Goal: Information Seeking & Learning: Learn about a topic

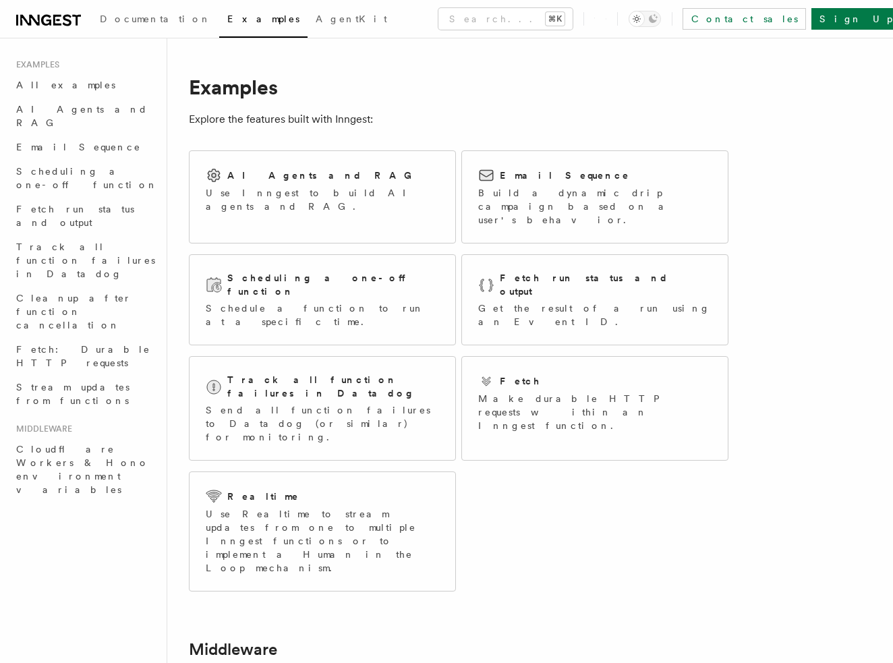
scroll to position [3, 0]
click at [362, 371] on h2 "Track all function failures in Datadog" at bounding box center [333, 384] width 212 height 27
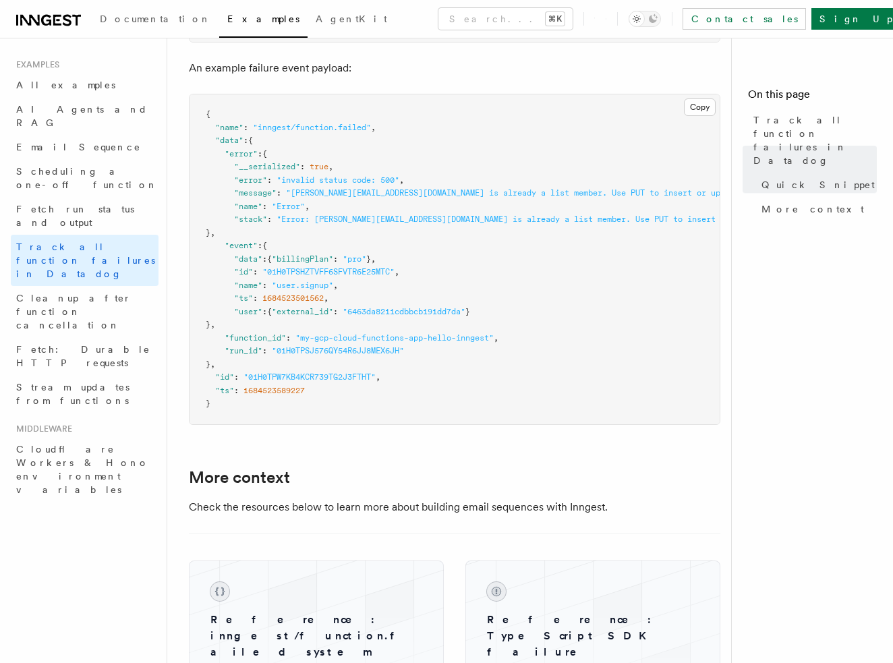
scroll to position [1161, 0]
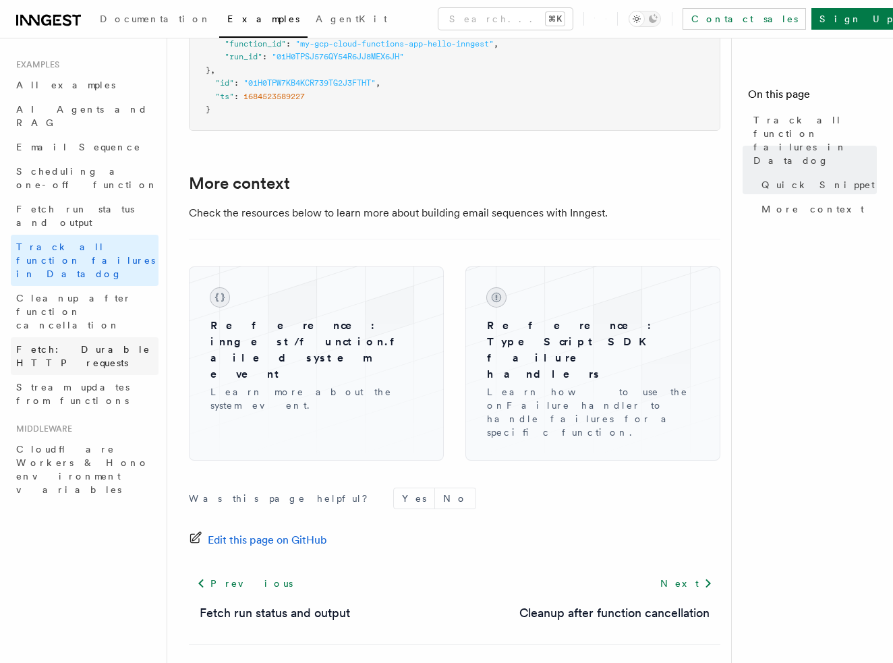
click at [112, 344] on span "Fetch: Durable HTTP requests" at bounding box center [83, 356] width 134 height 24
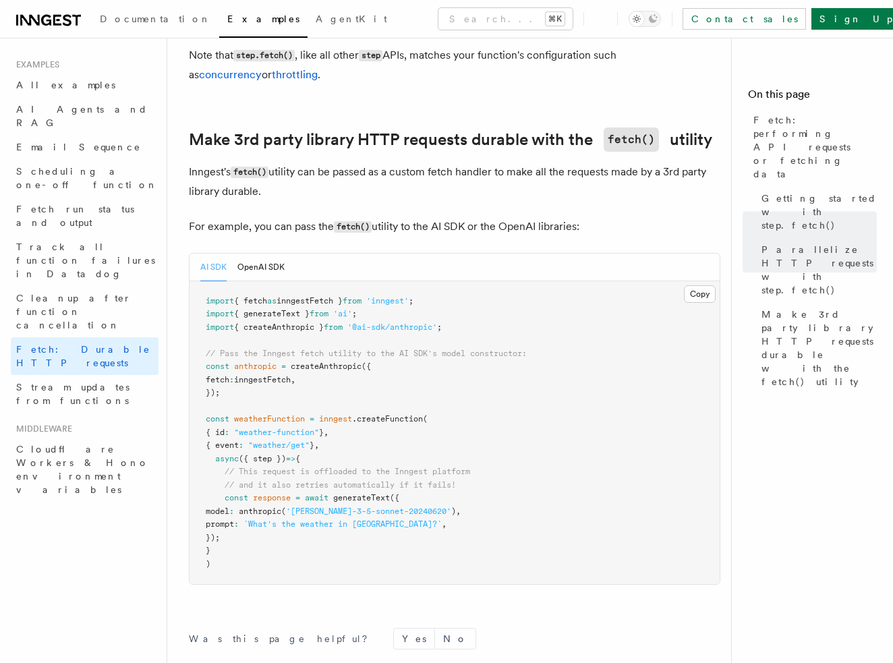
scroll to position [939, 0]
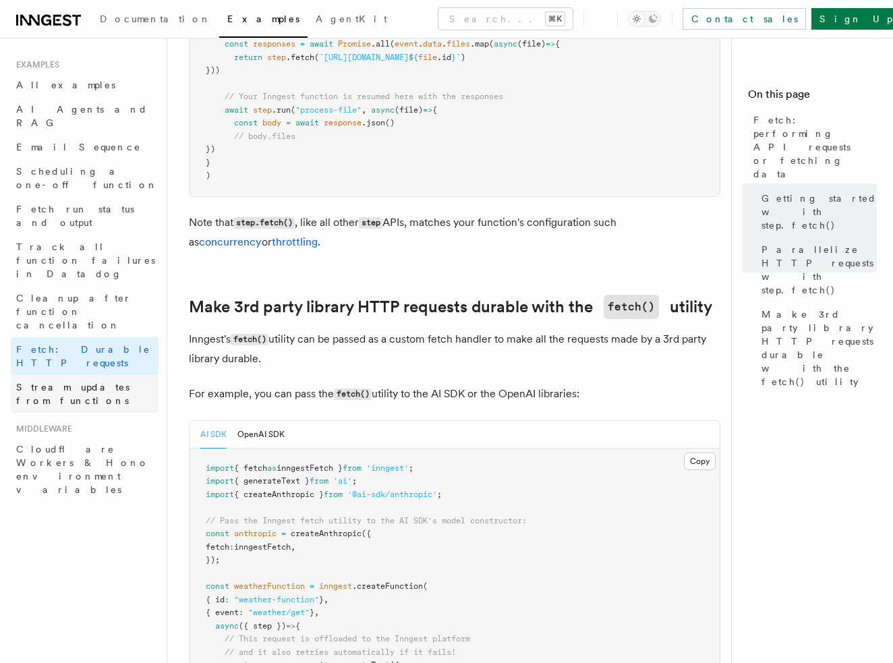
click at [84, 375] on link "Stream updates from functions" at bounding box center [85, 394] width 148 height 38
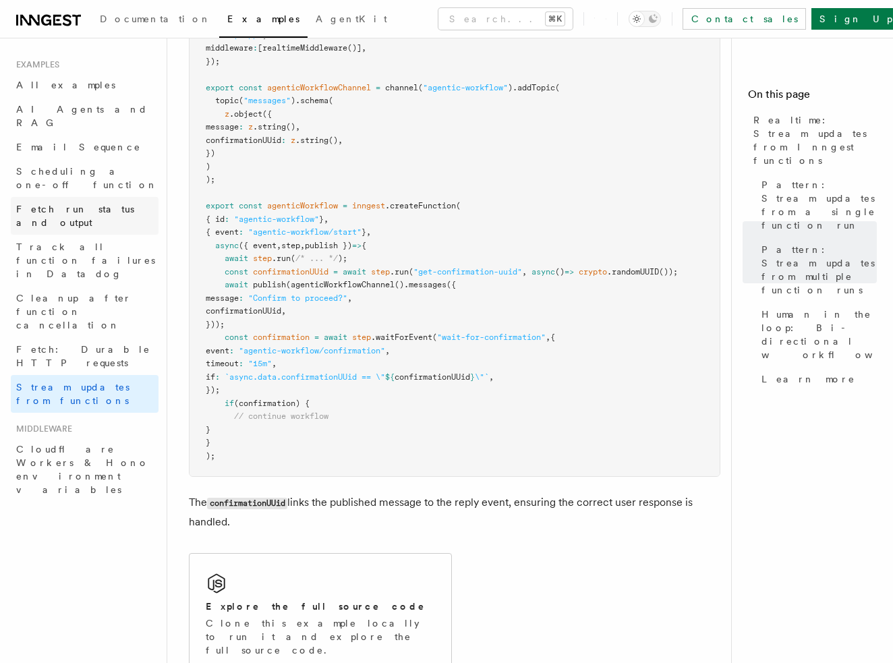
scroll to position [2769, 0]
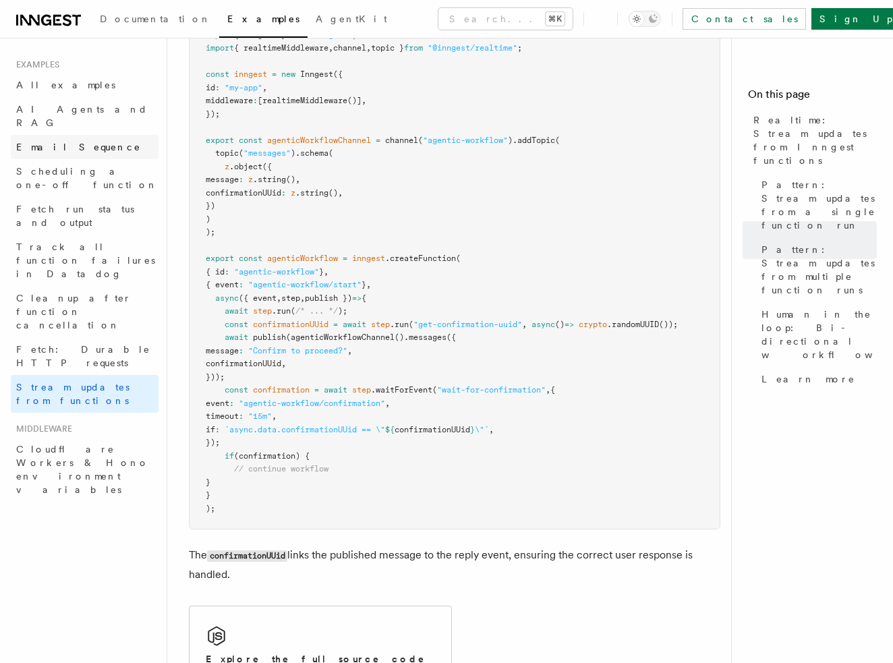
click at [75, 142] on span "Email Sequence" at bounding box center [78, 147] width 125 height 11
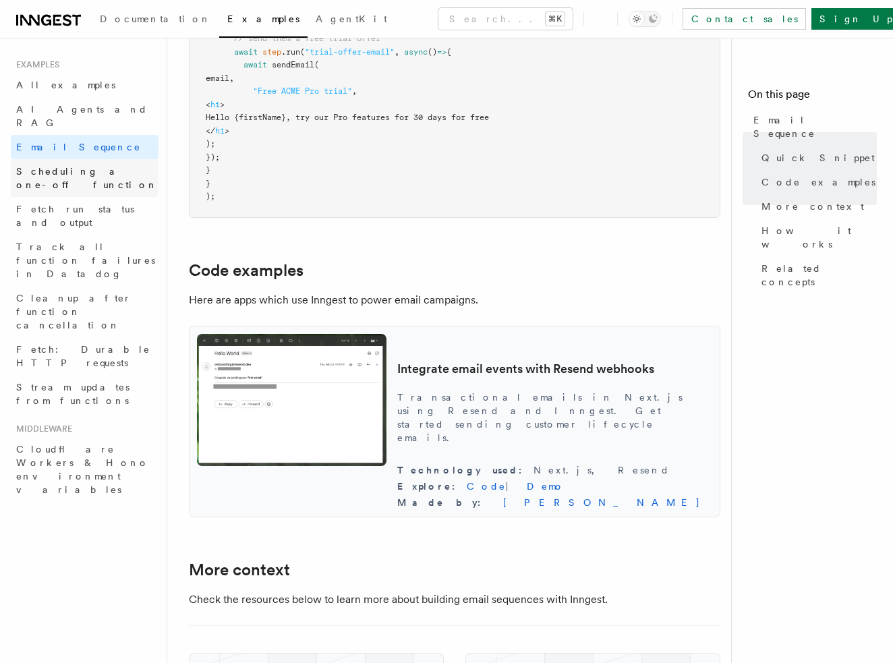
scroll to position [1050, 0]
click at [121, 166] on span "Scheduling a one-off function" at bounding box center [87, 178] width 142 height 24
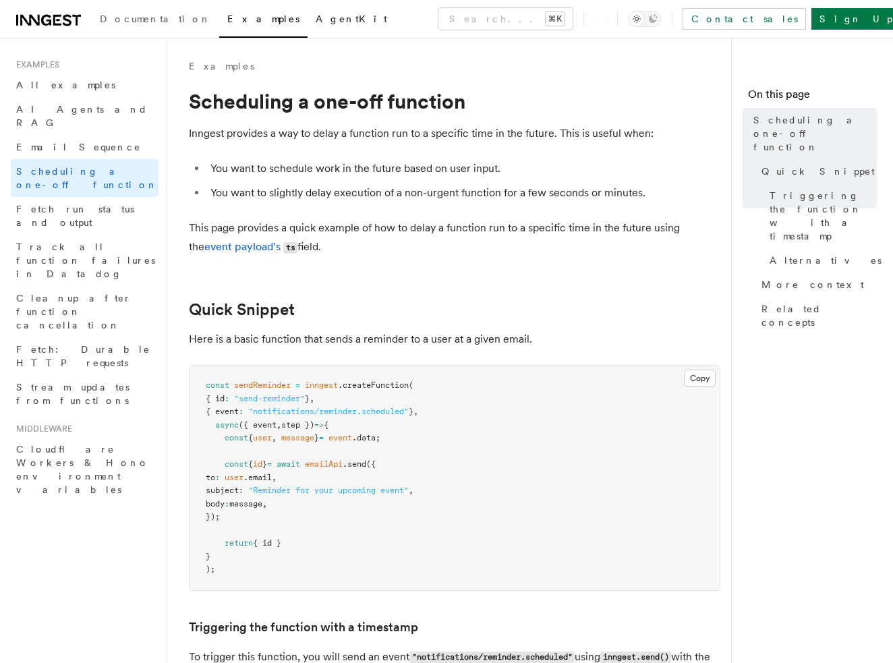
click at [316, 14] on span "AgentKit" at bounding box center [351, 18] width 71 height 11
click at [57, 105] on span "AI Agents and RAG" at bounding box center [82, 116] width 132 height 24
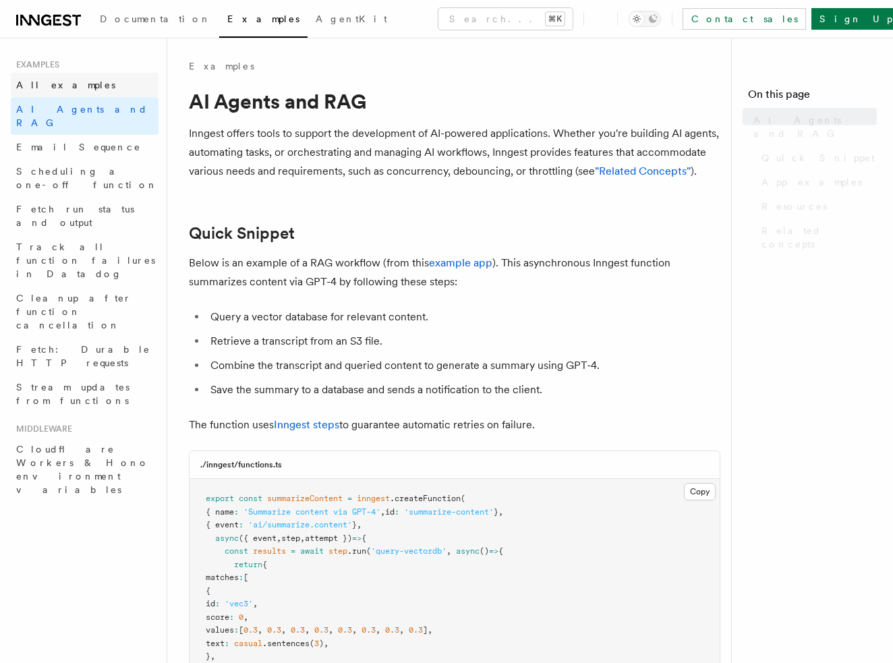
click at [55, 84] on span "All examples" at bounding box center [65, 85] width 99 height 11
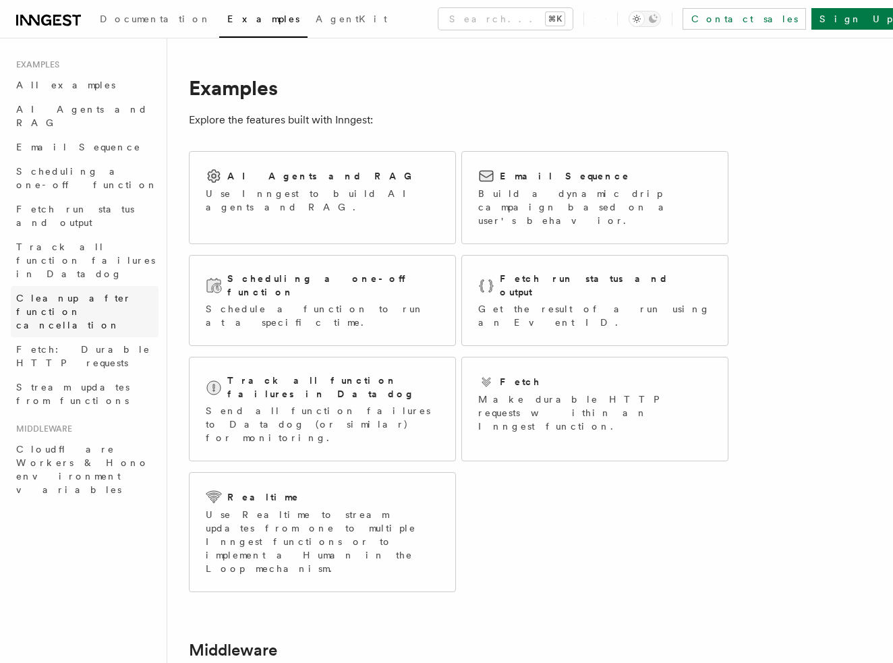
click at [91, 291] on span "Cleanup after function cancellation" at bounding box center [87, 311] width 142 height 40
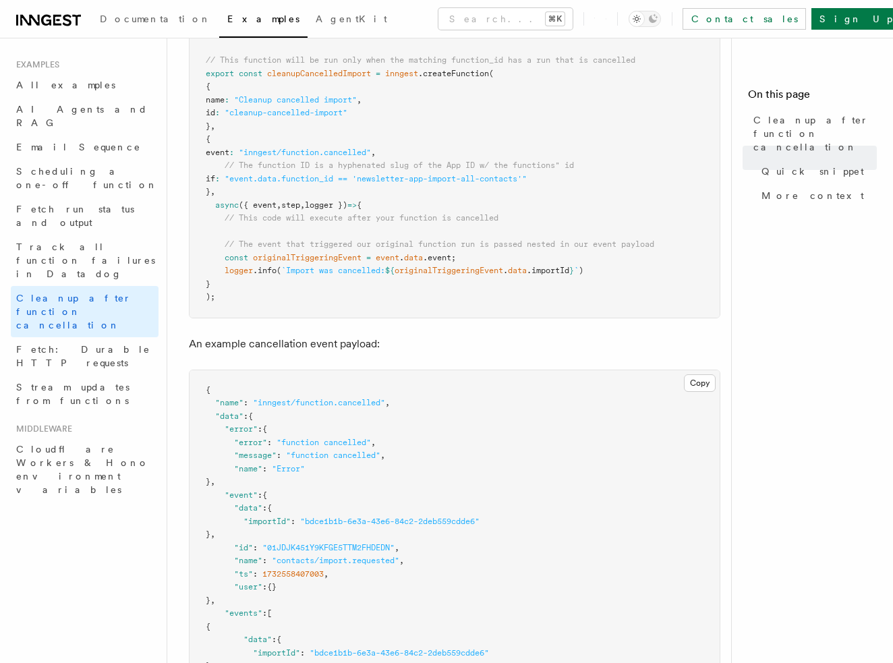
scroll to position [482, 0]
